Goal: Transaction & Acquisition: Obtain resource

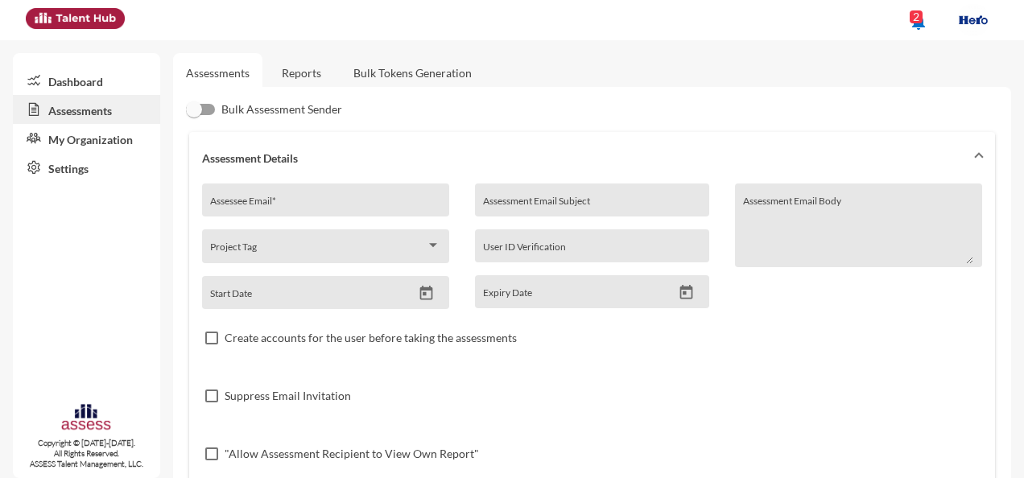
click at [304, 65] on link "Reports" at bounding box center [301, 72] width 65 height 39
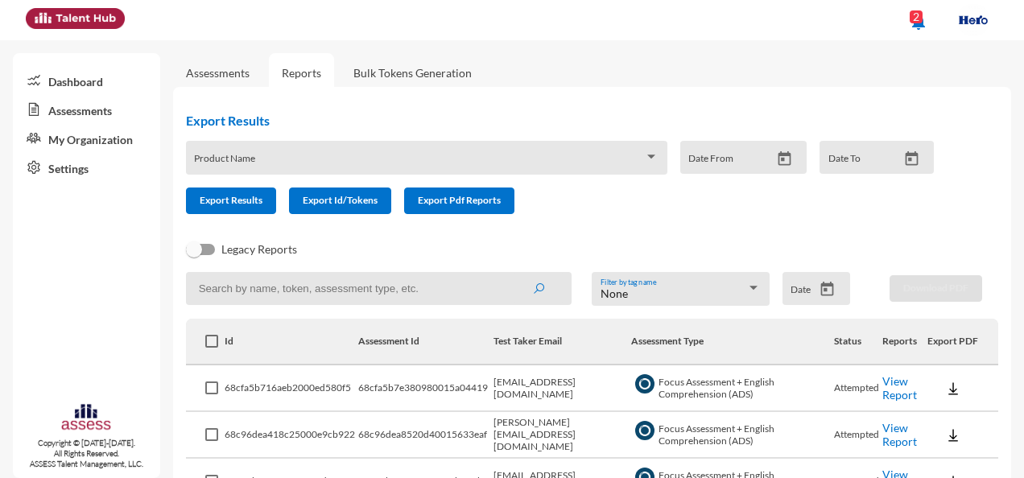
scroll to position [72, 0]
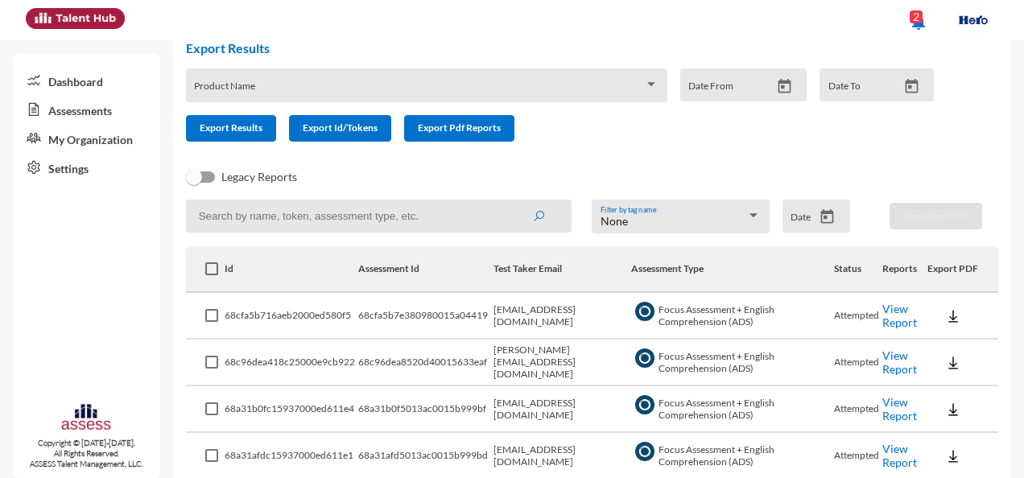
drag, startPoint x: 898, startPoint y: 315, endPoint x: 884, endPoint y: 324, distance: 17.0
click at [884, 324] on link "View Report" at bounding box center [899, 315] width 35 height 27
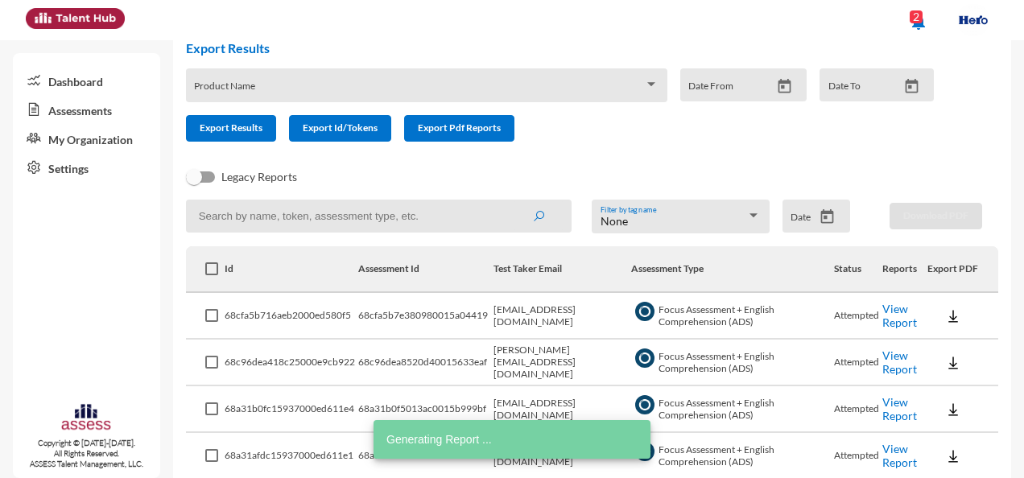
click at [899, 372] on link "View Report" at bounding box center [899, 361] width 35 height 27
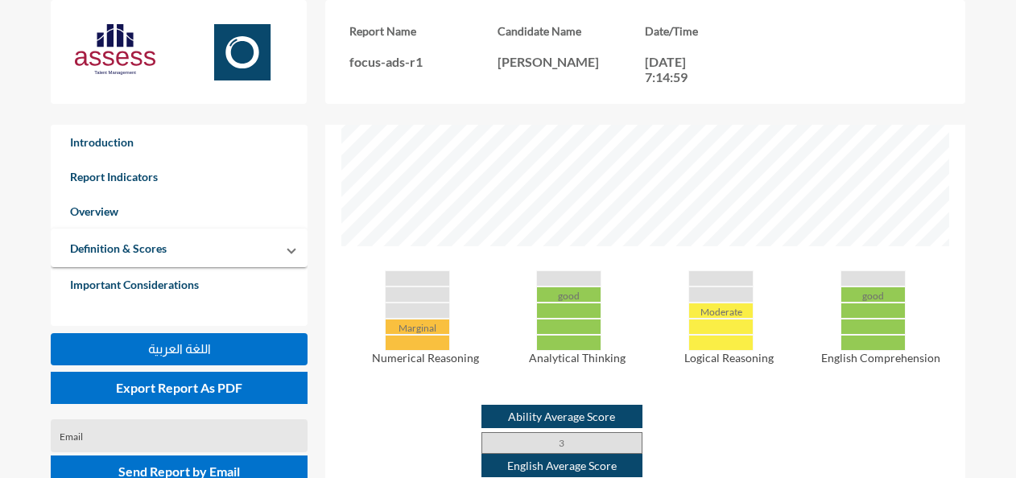
scroll to position [641, 0]
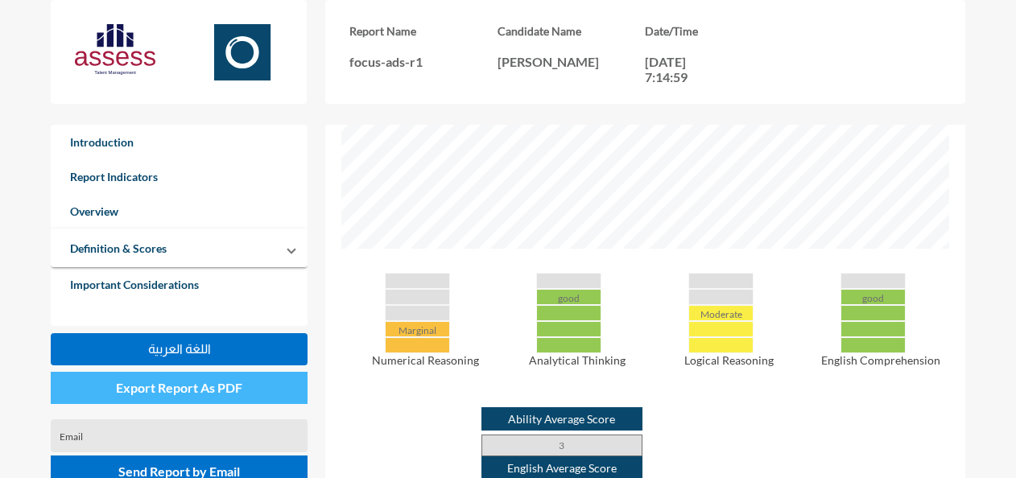
click at [148, 384] on span "Export Report As PDF" at bounding box center [179, 387] width 126 height 15
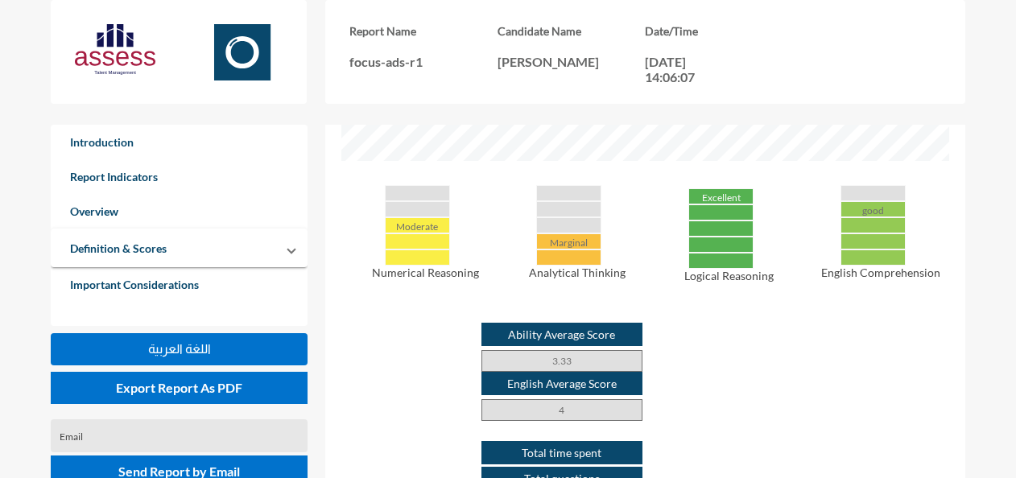
scroll to position [727, 0]
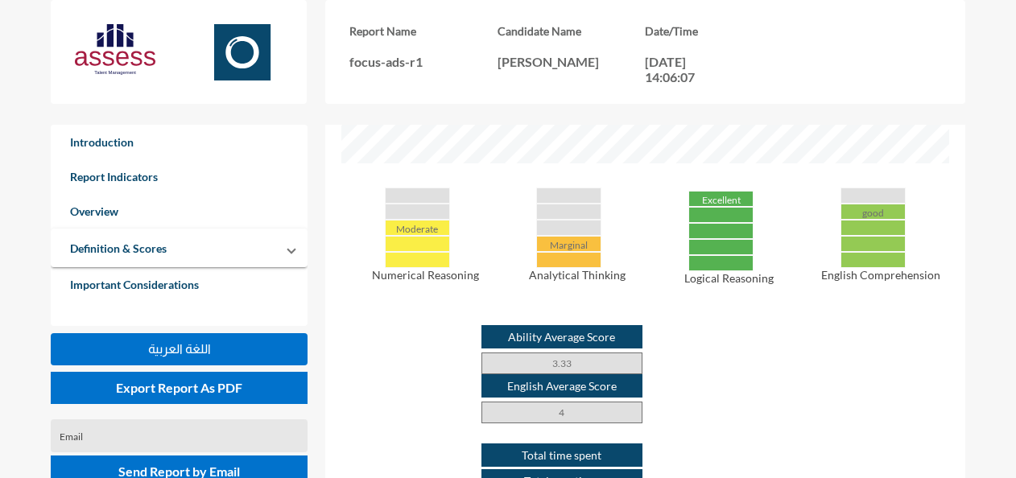
click at [818, 172] on div "Overview Moderate Numerical Reasoning Marginal Analytical Thinking Excellent Lo…" at bounding box center [645, 332] width 608 height 1009
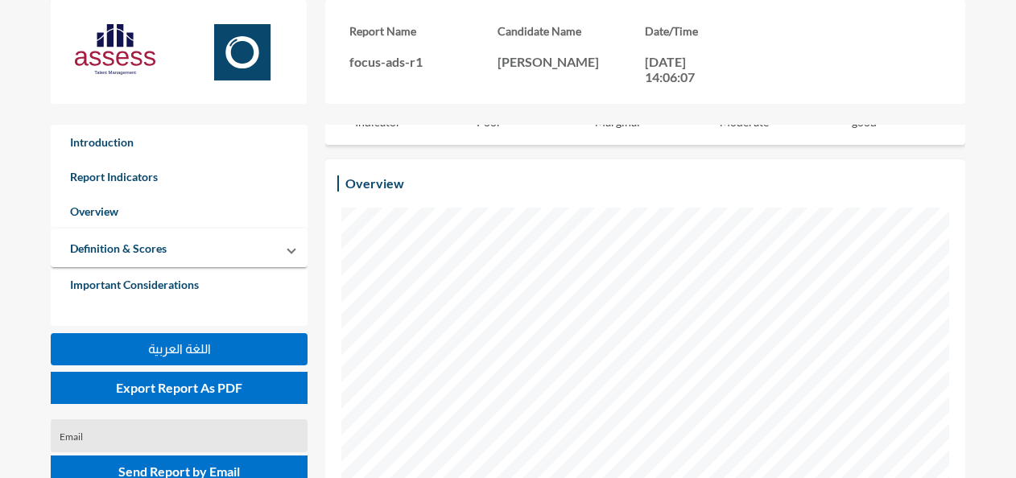
scroll to position [0, 0]
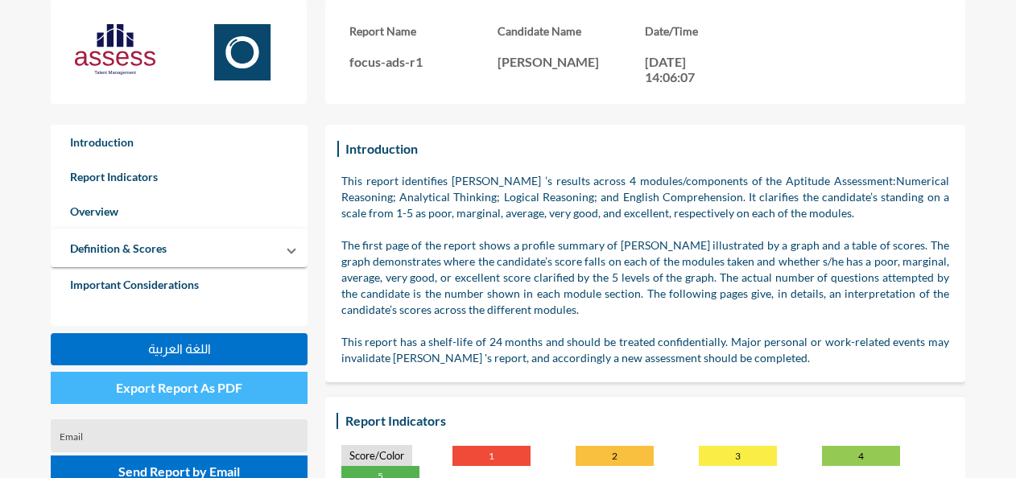
click at [224, 381] on span "Export Report As PDF" at bounding box center [179, 387] width 126 height 15
